Goal: Task Accomplishment & Management: Use online tool/utility

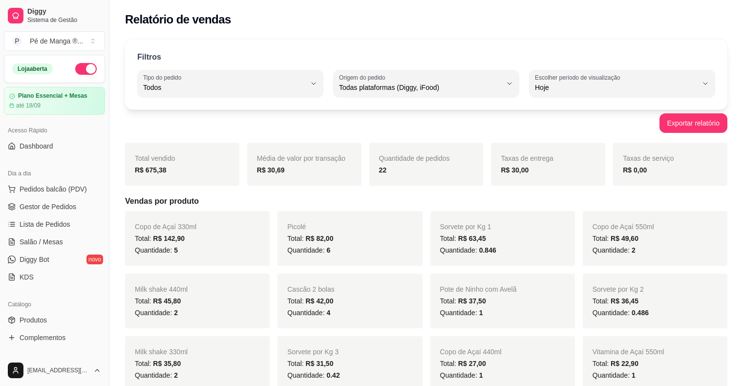
select select "ALL"
select select "0"
click at [72, 244] on link "Salão / Mesas" at bounding box center [54, 242] width 101 height 16
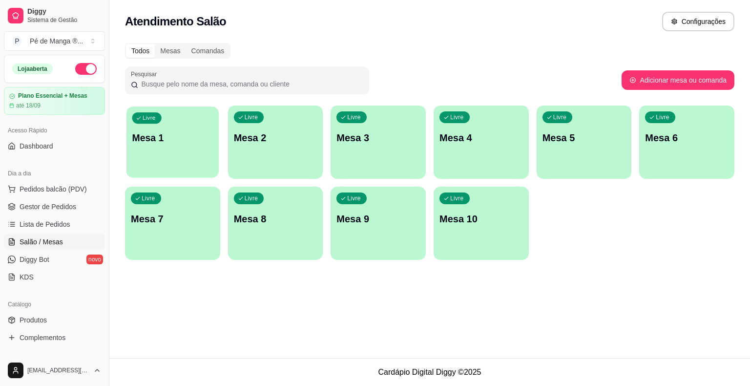
click at [183, 147] on div "Livre Mesa 1" at bounding box center [172, 136] width 92 height 60
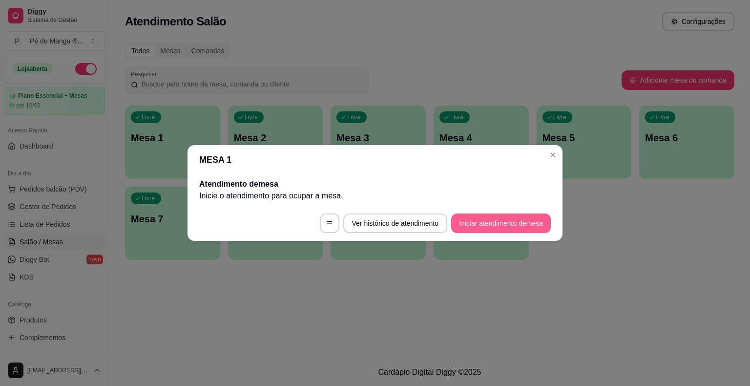
click at [490, 218] on button "Iniciar atendimento de mesa" at bounding box center [501, 223] width 100 height 20
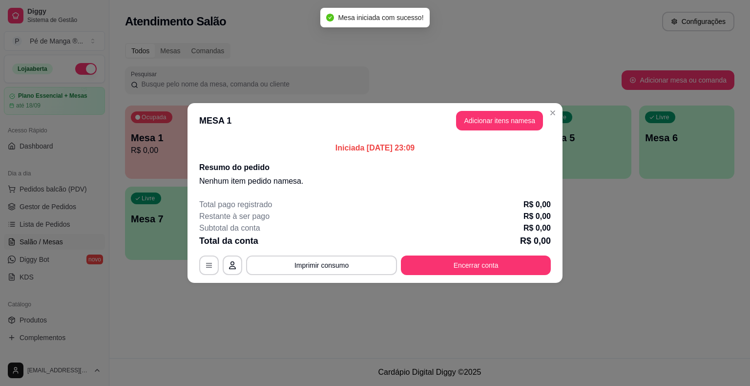
click at [490, 126] on button "Adicionar itens na mesa" at bounding box center [499, 121] width 87 height 20
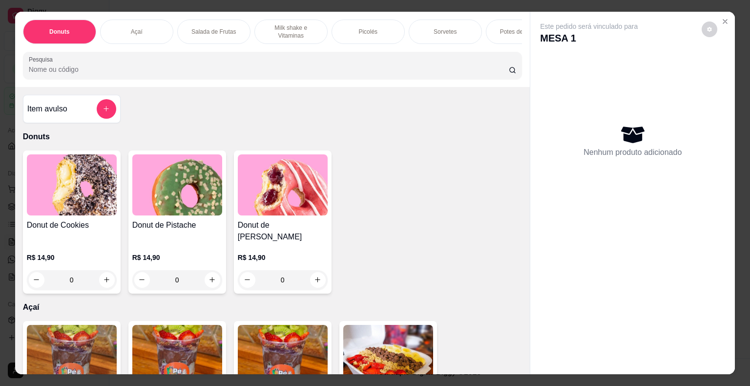
click at [454, 30] on div "Sorvetes" at bounding box center [445, 32] width 73 height 24
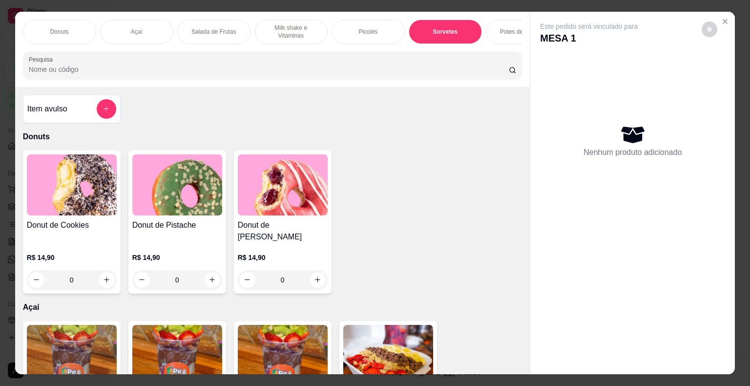
scroll to position [23, 0]
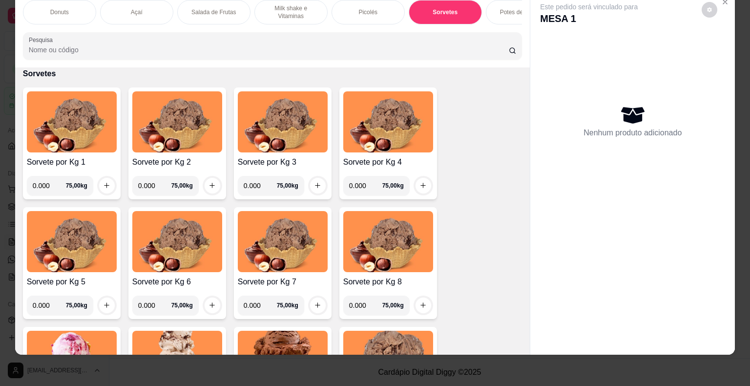
click at [496, 11] on div "Potes de Sorvete" at bounding box center [522, 12] width 73 height 24
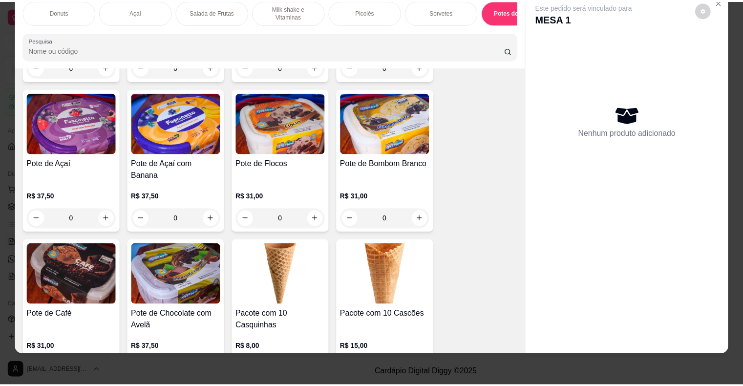
scroll to position [2120, 0]
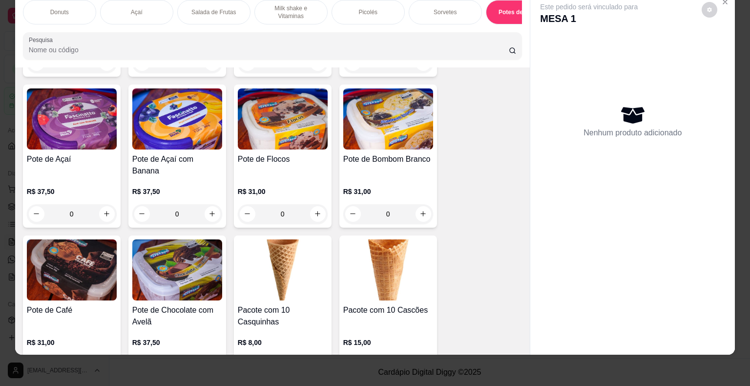
click at [353, 187] on p "R$ 31,00" at bounding box center [388, 192] width 90 height 10
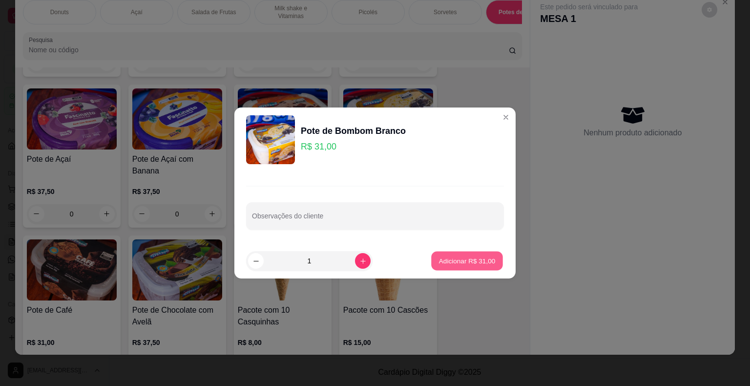
click at [444, 267] on button "Adicionar R$ 31,00" at bounding box center [467, 260] width 72 height 19
type input "1"
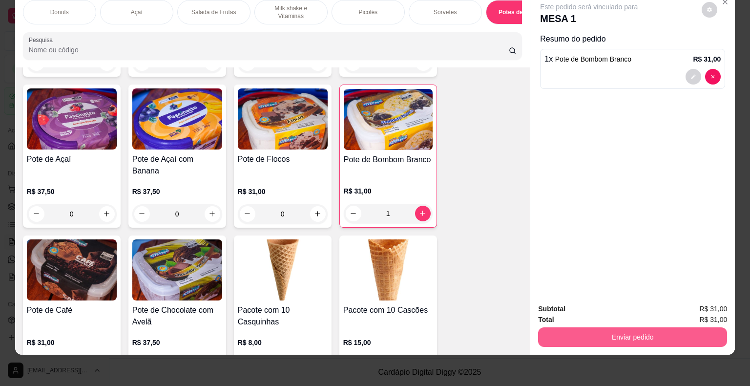
click at [581, 333] on button "Enviar pedido" at bounding box center [632, 337] width 189 height 20
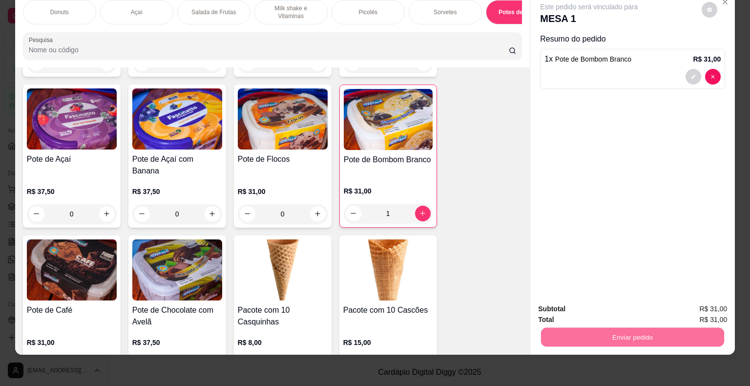
click at [582, 304] on button "Não registrar e enviar pedido" at bounding box center [600, 305] width 102 height 19
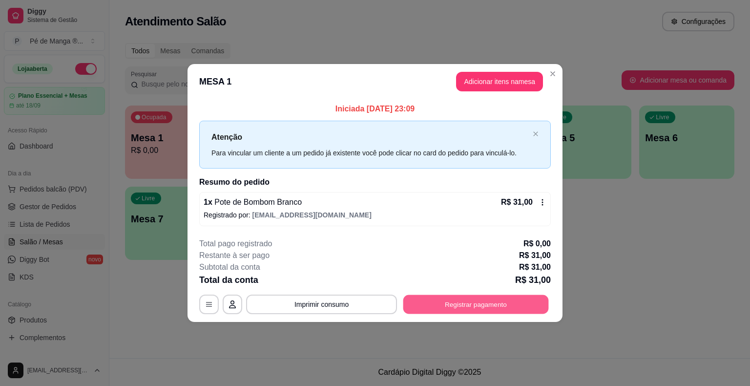
click at [460, 303] on button "Registrar pagamento" at bounding box center [475, 303] width 145 height 19
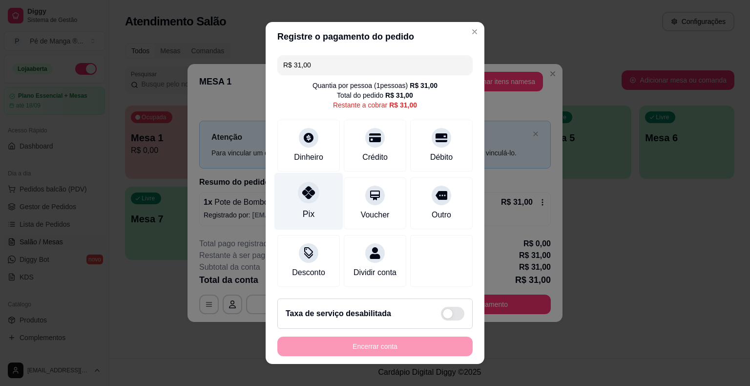
click at [312, 198] on div at bounding box center [308, 192] width 21 height 21
type input "R$ 0,00"
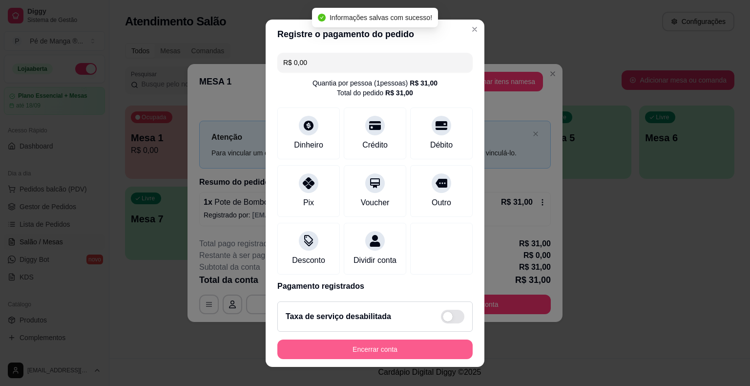
click at [356, 348] on button "Encerrar conta" at bounding box center [374, 349] width 195 height 20
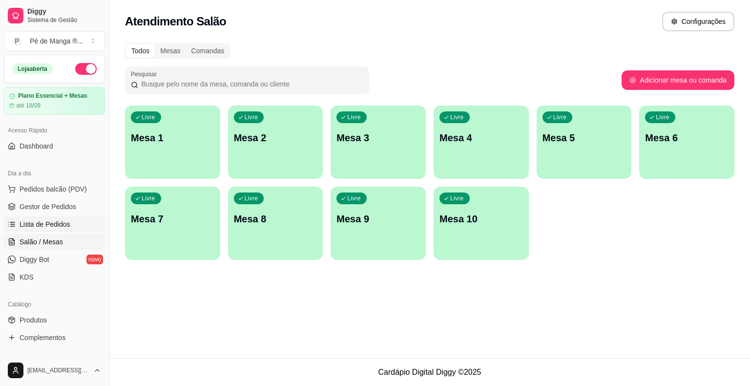
click at [70, 226] on link "Lista de Pedidos" at bounding box center [54, 224] width 101 height 16
